Goal: Task Accomplishment & Management: Manage account settings

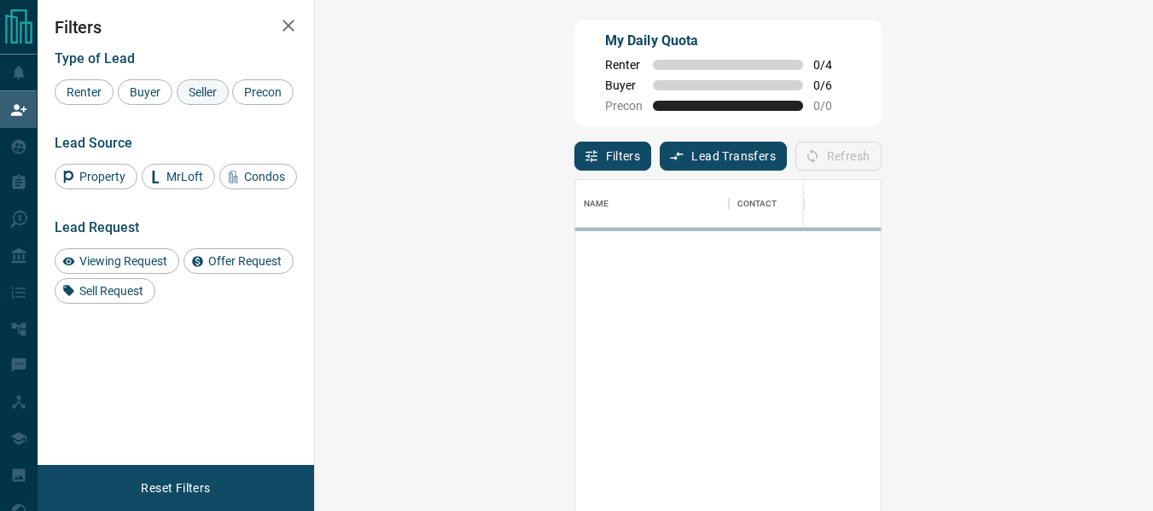
scroll to position [369, 788]
click at [183, 92] on span "Seller" at bounding box center [203, 92] width 40 height 14
click at [144, 90] on span "Buyer" at bounding box center [145, 92] width 43 height 14
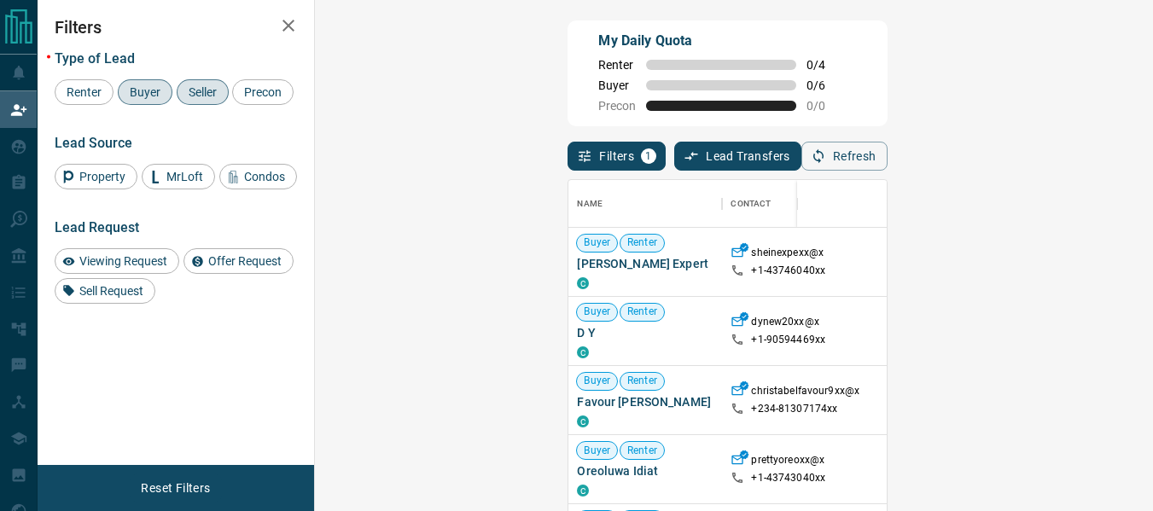
scroll to position [0, 0]
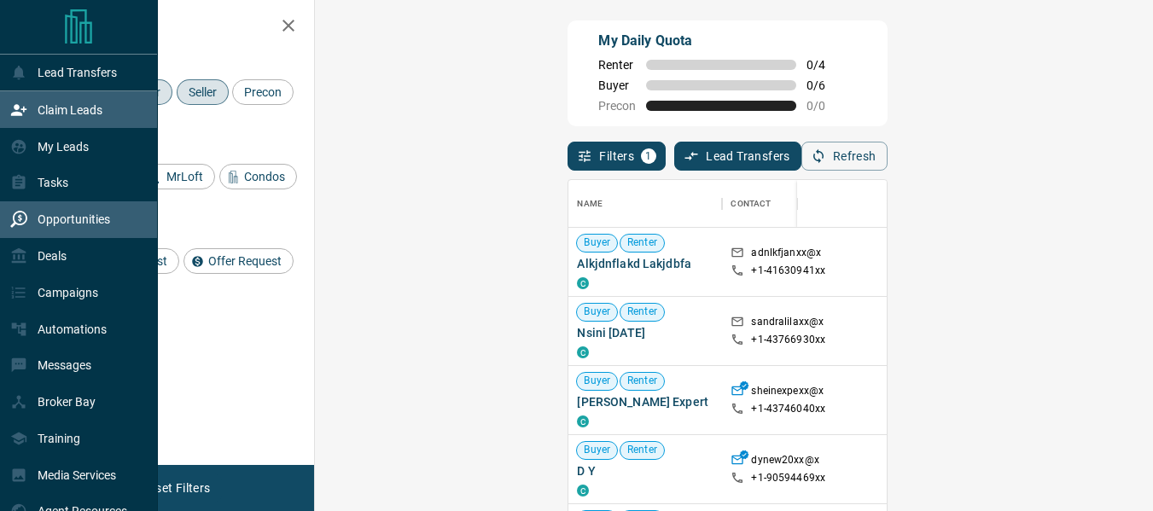
click at [16, 225] on icon at bounding box center [18, 219] width 17 height 17
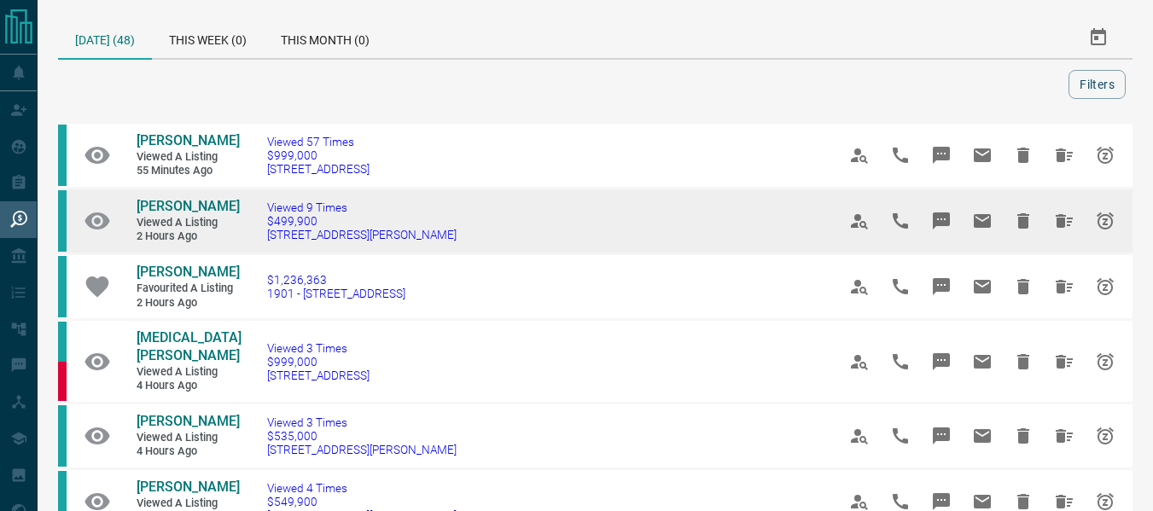
scroll to position [104, 0]
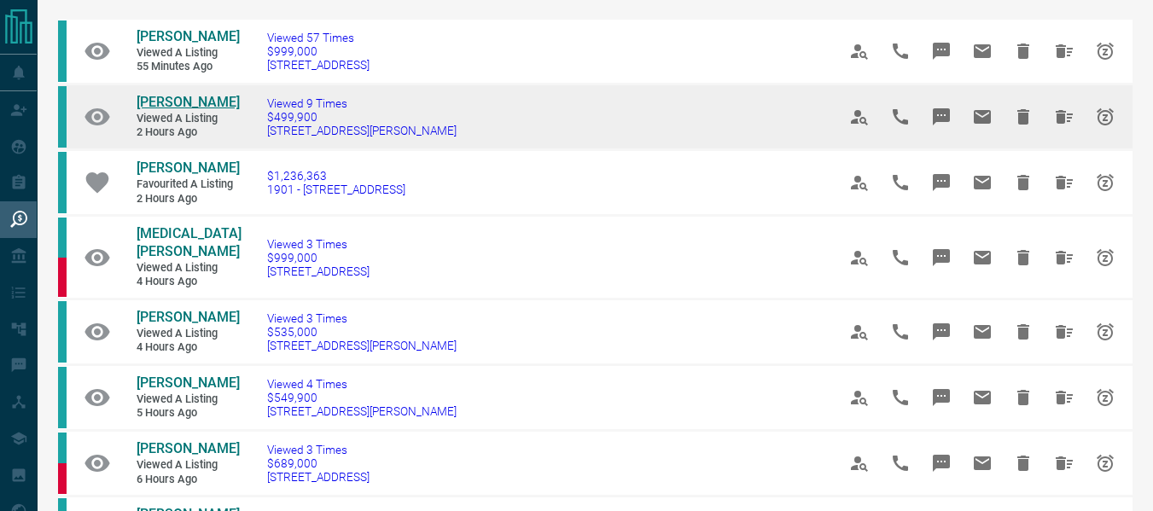
click at [174, 110] on span "[PERSON_NAME]" at bounding box center [188, 102] width 103 height 16
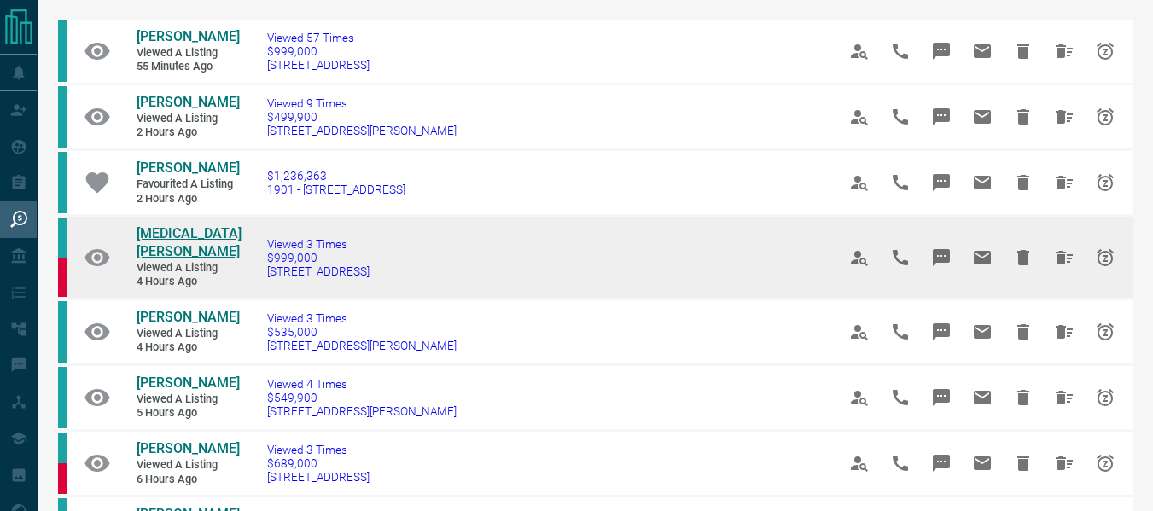
click at [155, 259] on span "[MEDICAL_DATA][PERSON_NAME]" at bounding box center [189, 242] width 105 height 34
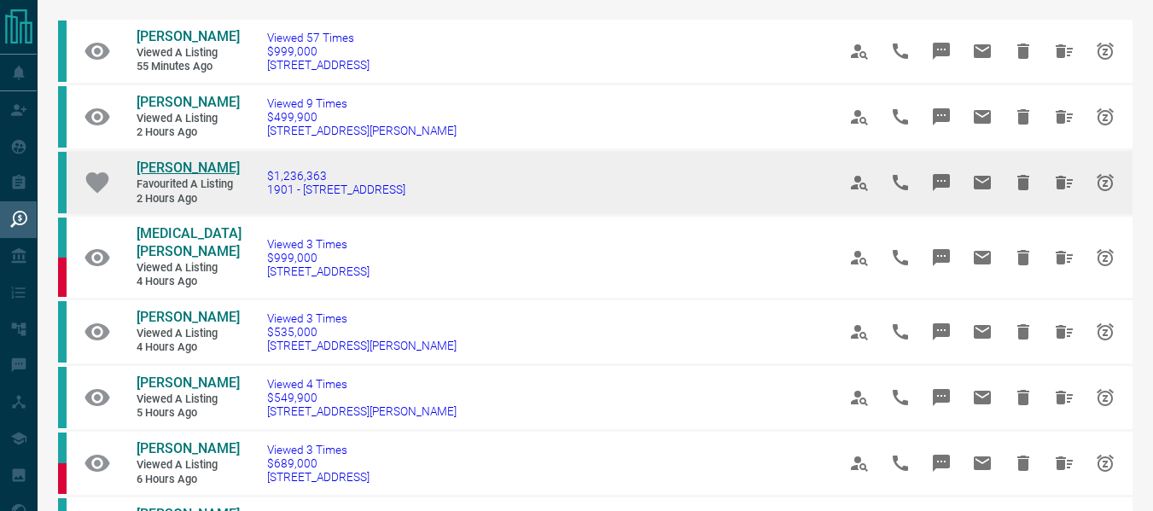
click at [166, 176] on span "[PERSON_NAME]" at bounding box center [188, 168] width 103 height 16
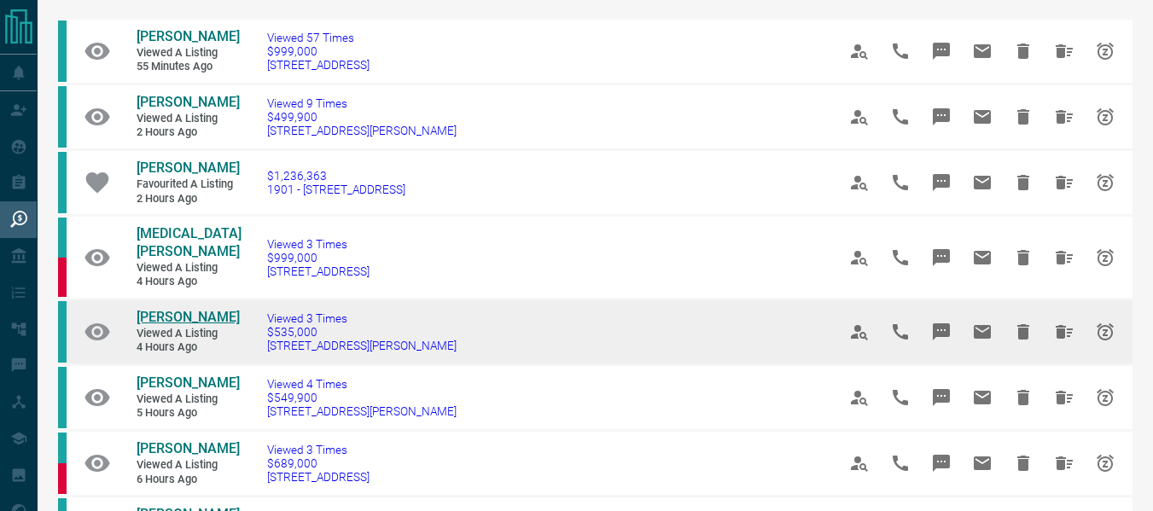
click at [183, 325] on span "[PERSON_NAME]" at bounding box center [188, 317] width 103 height 16
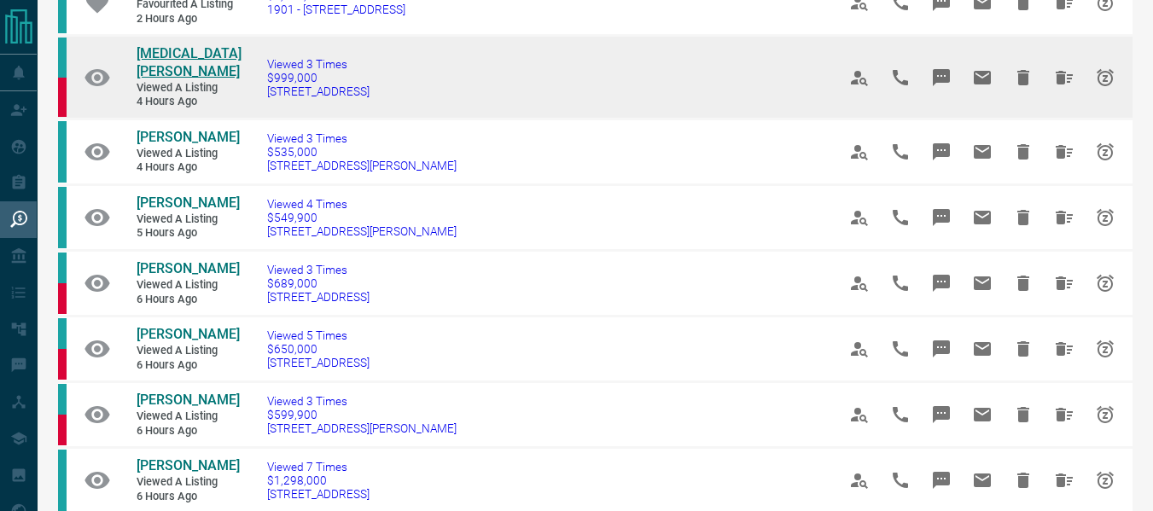
scroll to position [578, 0]
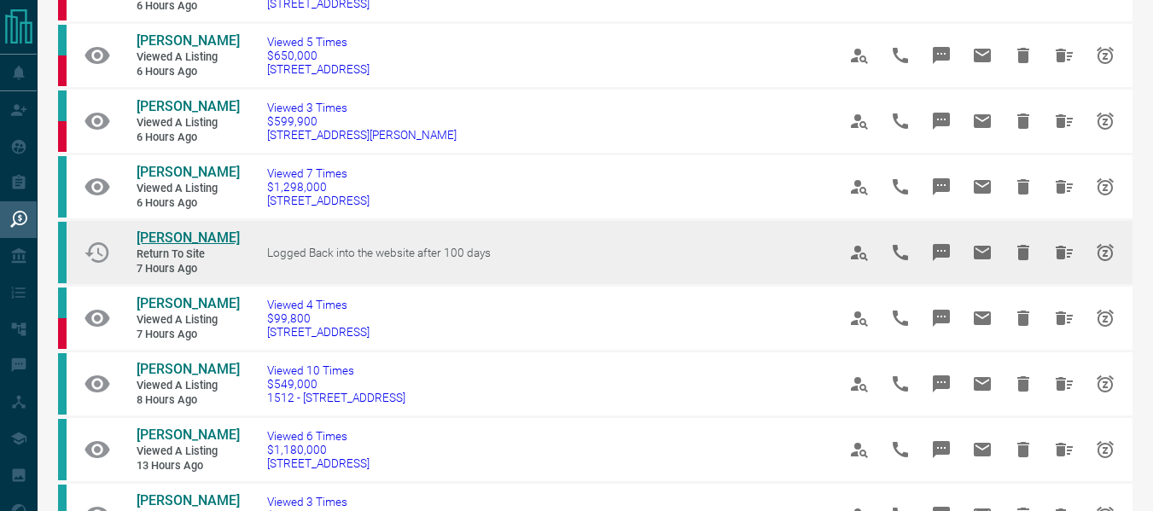
click at [146, 246] on span "[PERSON_NAME]" at bounding box center [188, 238] width 103 height 16
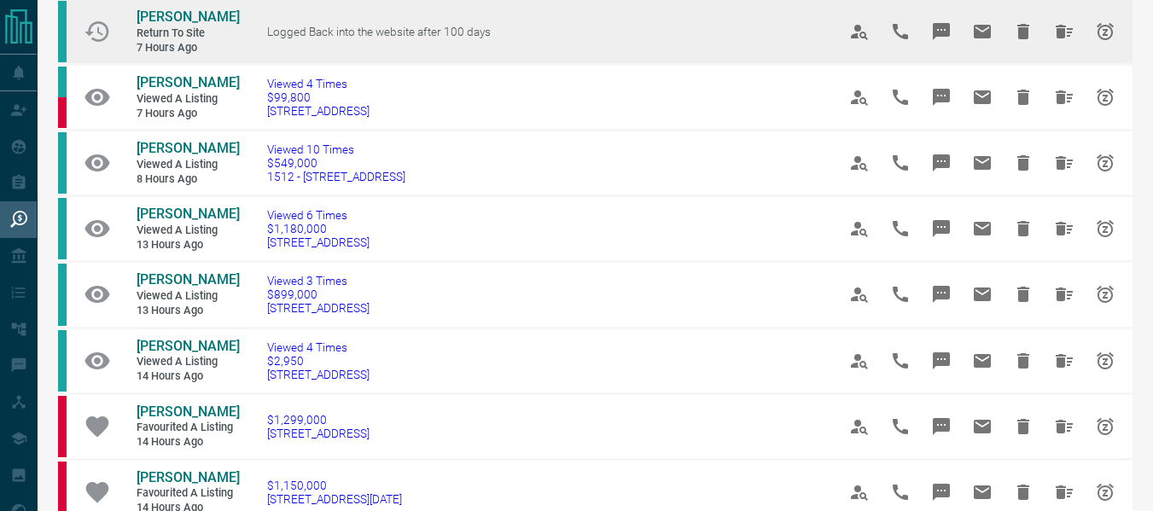
scroll to position [803, 0]
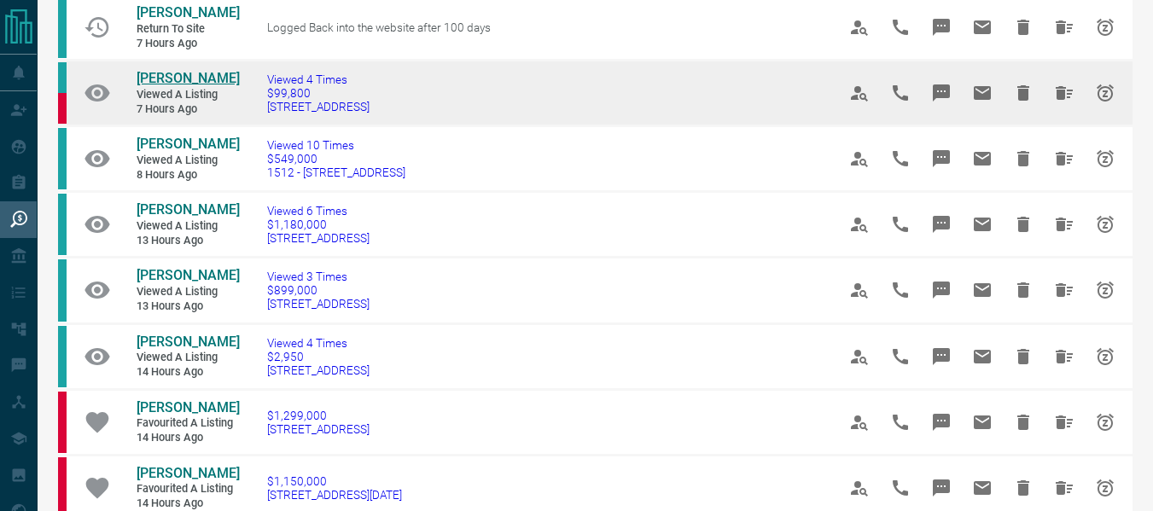
click at [177, 86] on span "[PERSON_NAME]" at bounding box center [188, 78] width 103 height 16
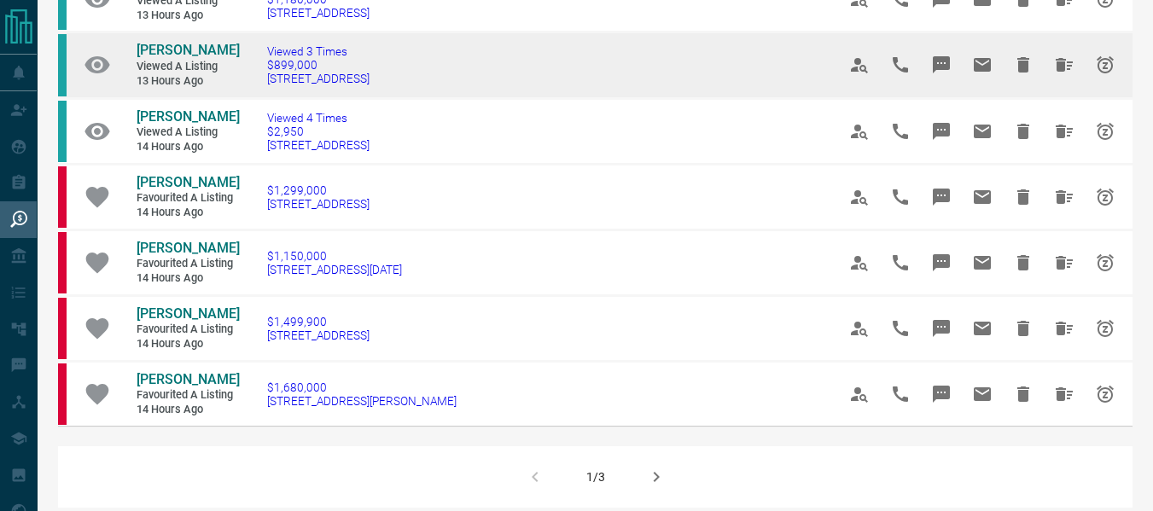
scroll to position [1200, 0]
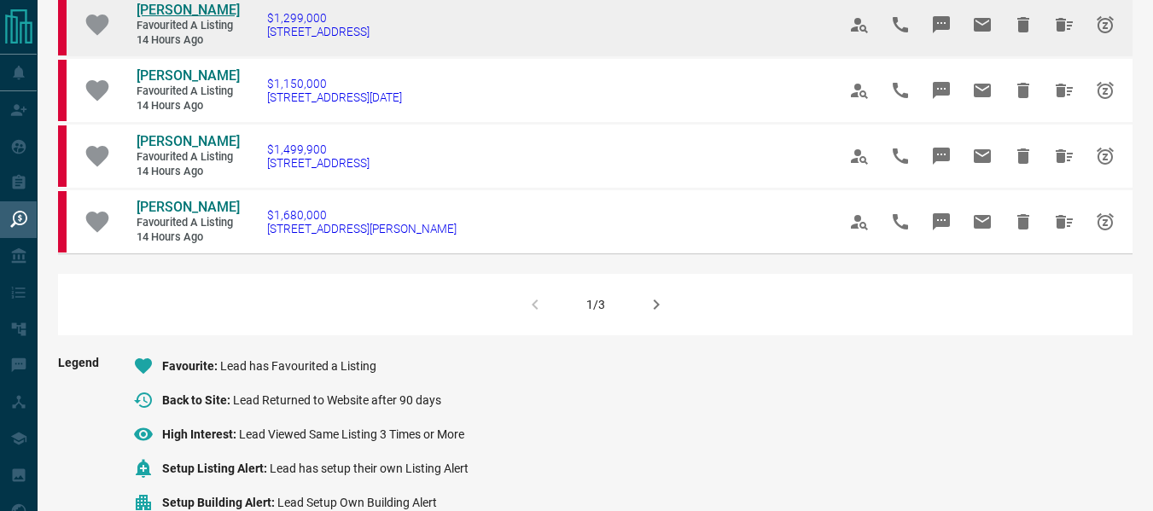
click at [180, 18] on span "[PERSON_NAME]" at bounding box center [188, 10] width 103 height 16
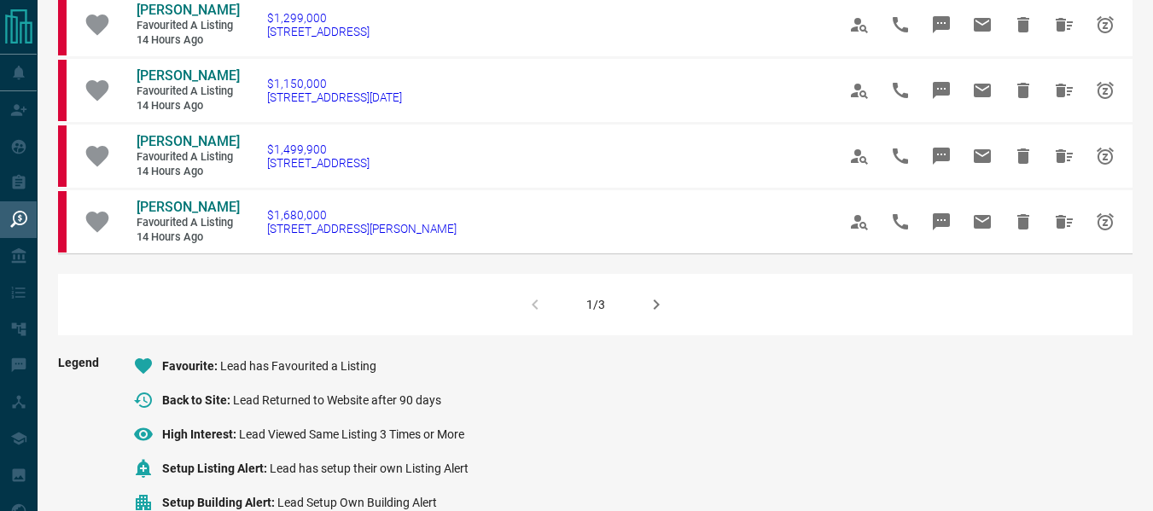
click at [654, 315] on icon "button" at bounding box center [656, 304] width 20 height 20
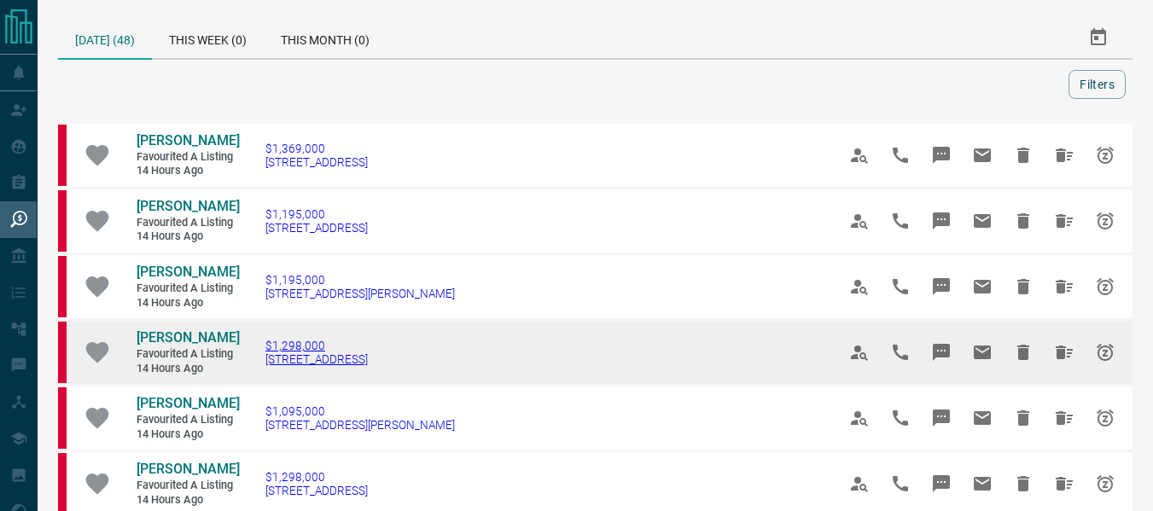
scroll to position [349, 0]
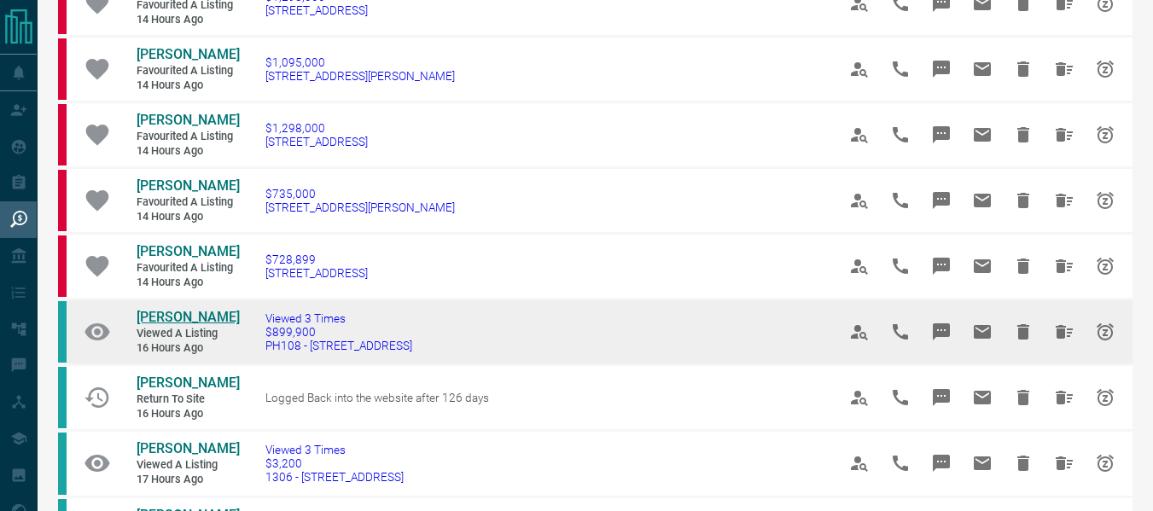
click at [157, 313] on span "[PERSON_NAME]" at bounding box center [188, 317] width 103 height 16
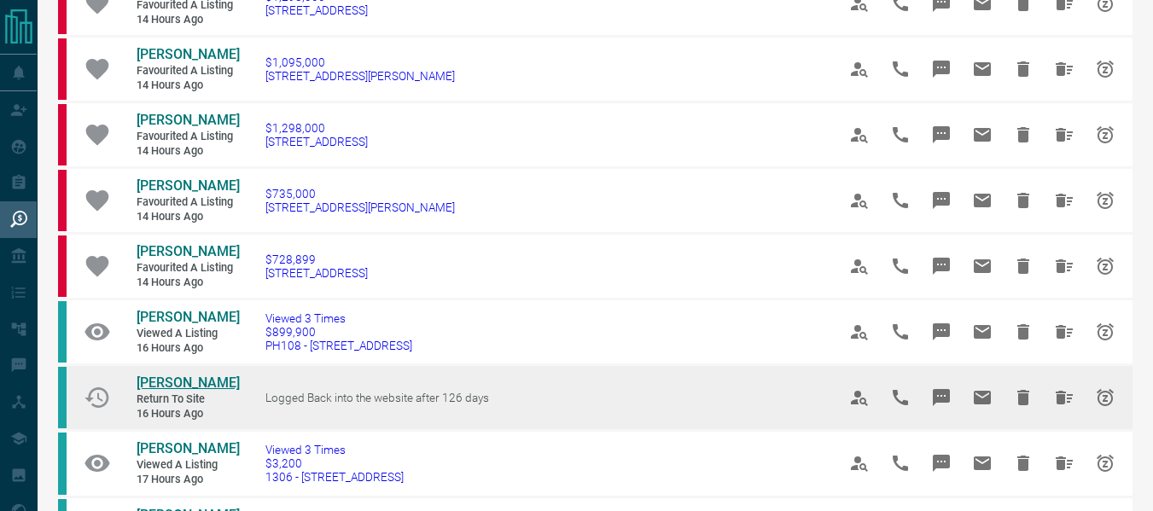
click at [181, 390] on span "[PERSON_NAME]" at bounding box center [188, 383] width 103 height 16
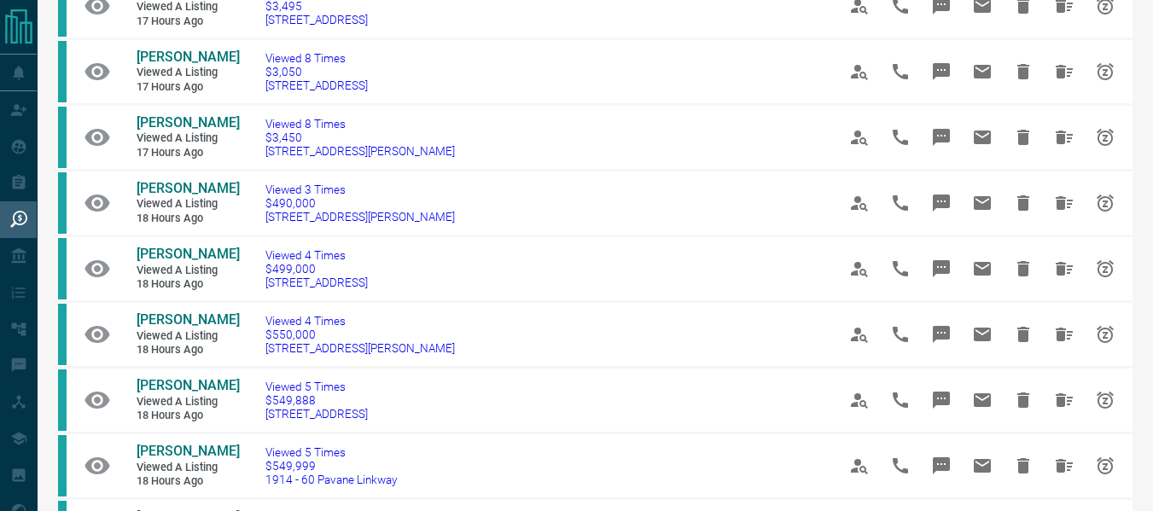
scroll to position [874, 0]
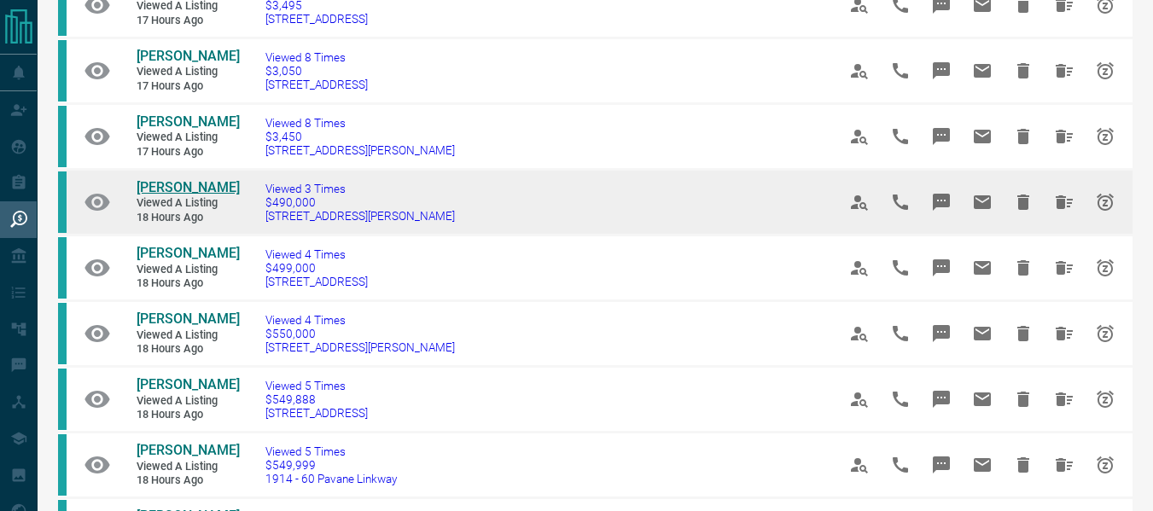
click at [197, 195] on span "[PERSON_NAME]" at bounding box center [188, 187] width 103 height 16
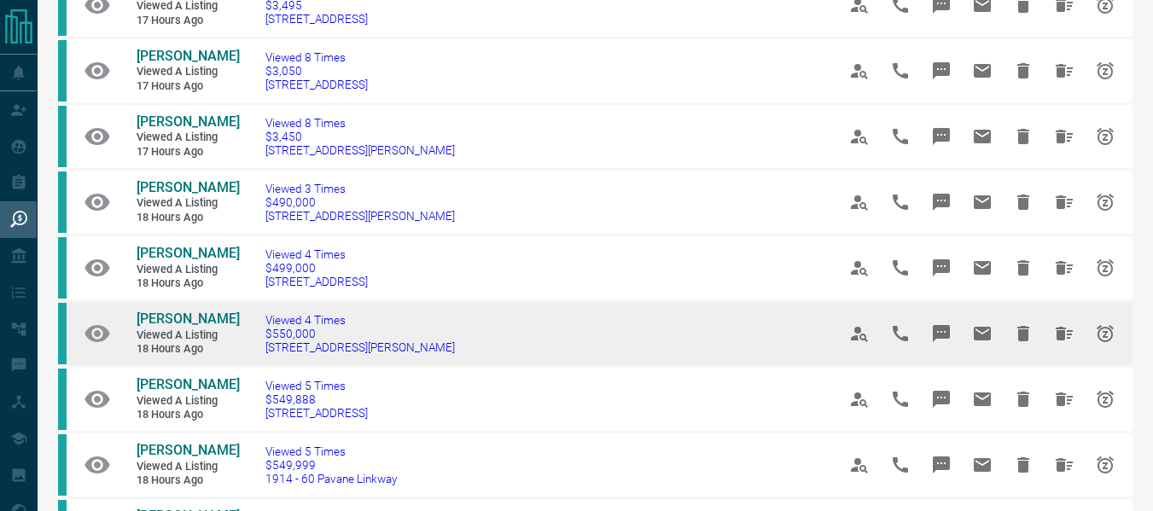
scroll to position [1223, 0]
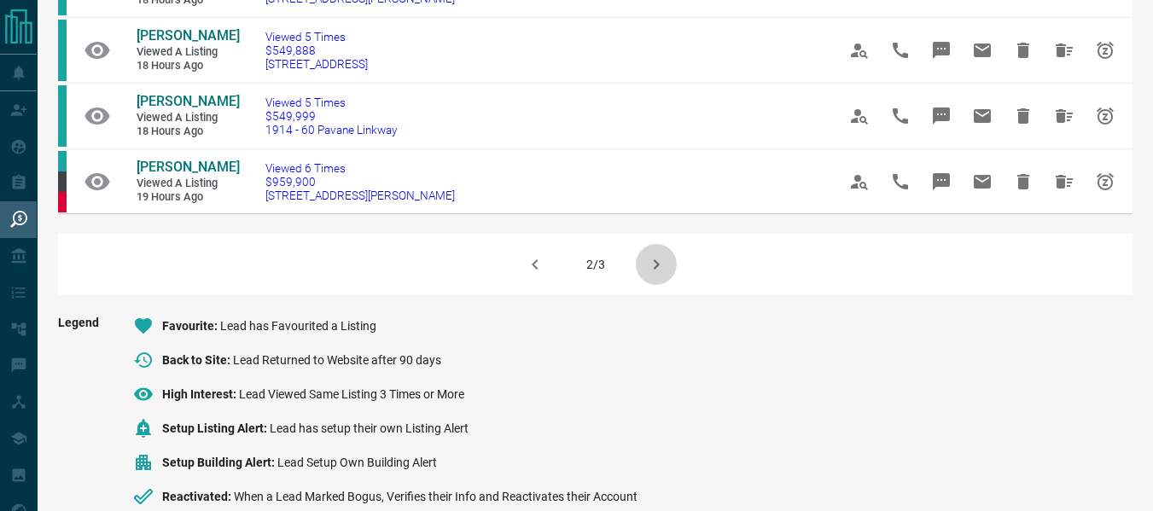
click at [653, 275] on icon "button" at bounding box center [656, 264] width 20 height 20
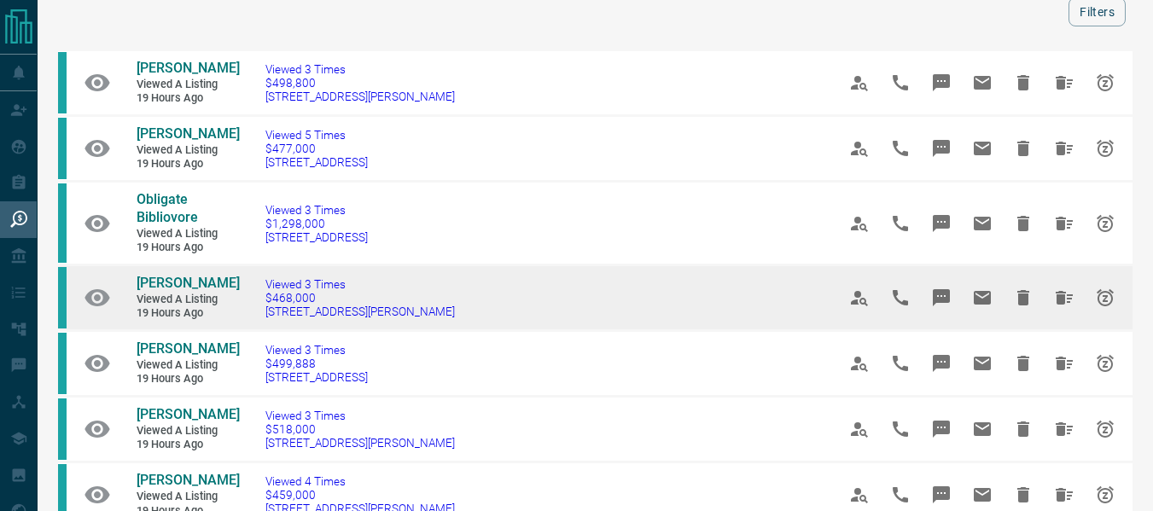
scroll to position [346, 0]
